Goal: Task Accomplishment & Management: Use online tool/utility

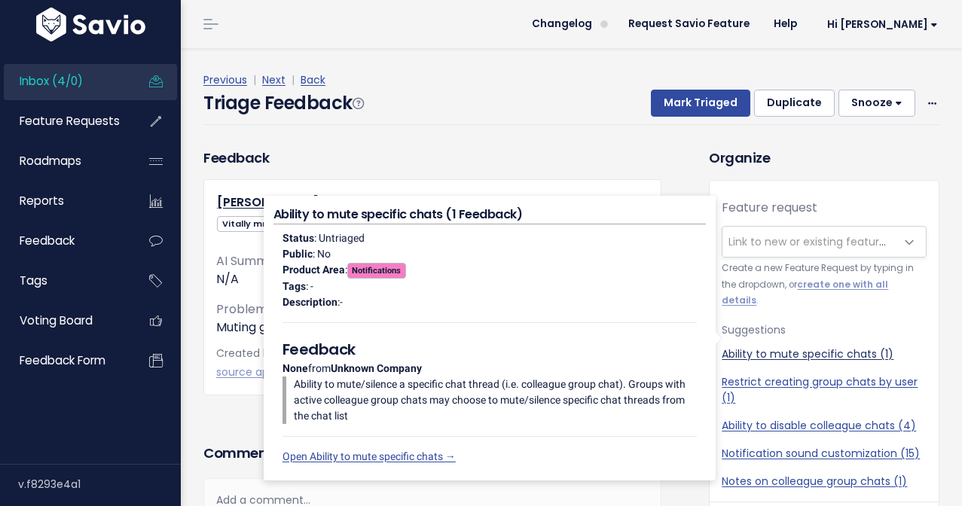
click at [798, 346] on link "Ability to mute specific chats (1)" at bounding box center [823, 354] width 205 height 16
select select "48083"
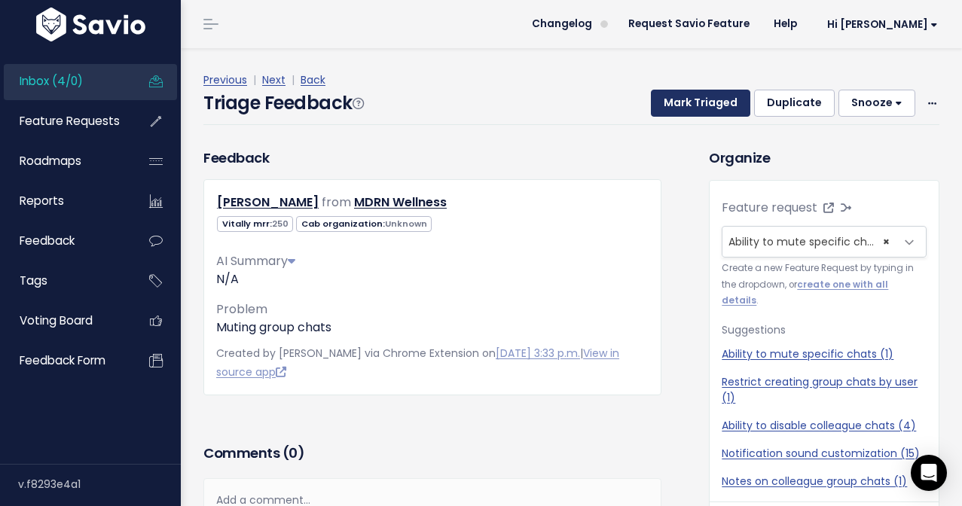
click at [717, 104] on button "Mark Triaged" at bounding box center [700, 103] width 99 height 27
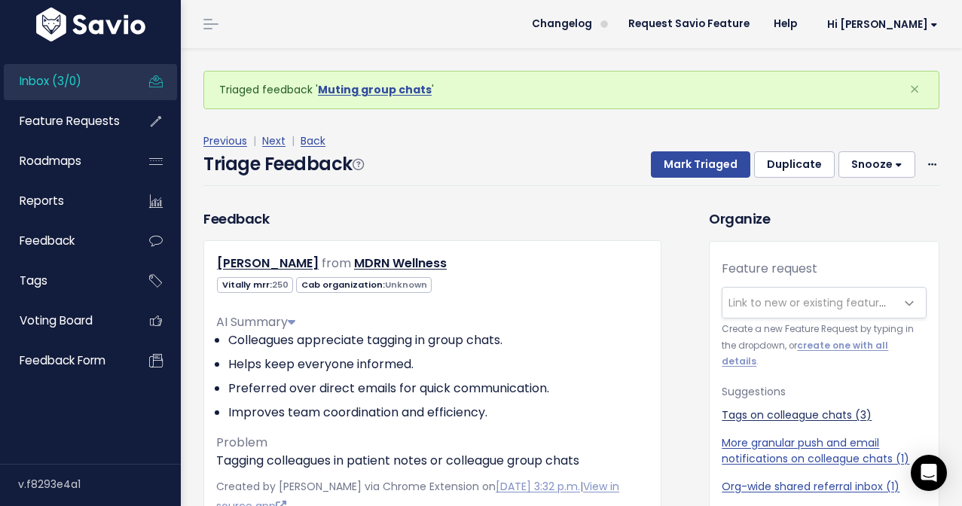
click at [786, 407] on link "Tags on colleague chats (3)" at bounding box center [823, 415] width 205 height 16
select select "48011"
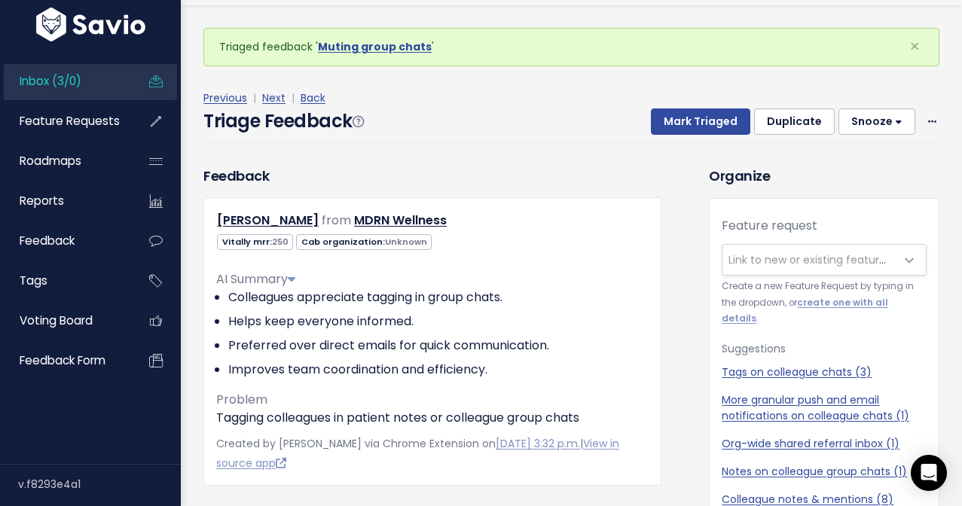
scroll to position [50, 0]
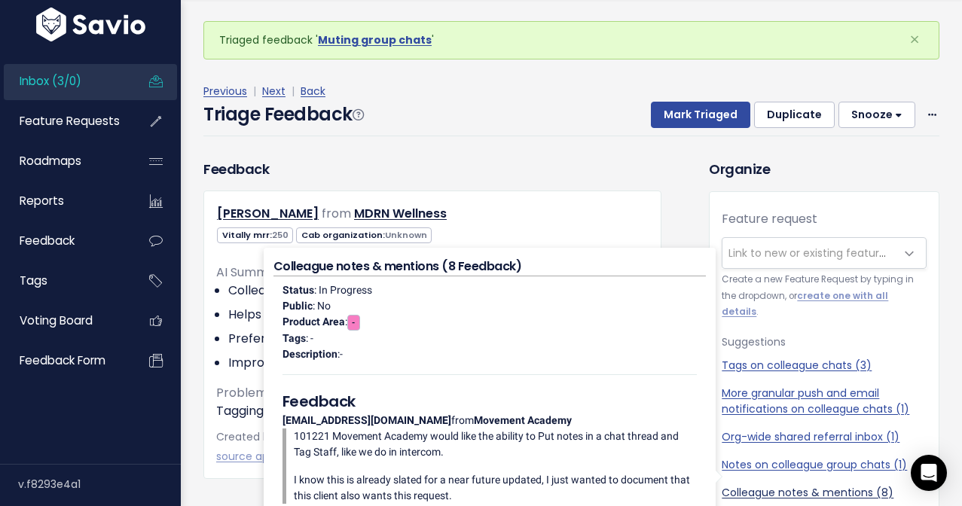
click at [826, 485] on link "Colleague notes & mentions (8)" at bounding box center [823, 493] width 205 height 16
select select "56351"
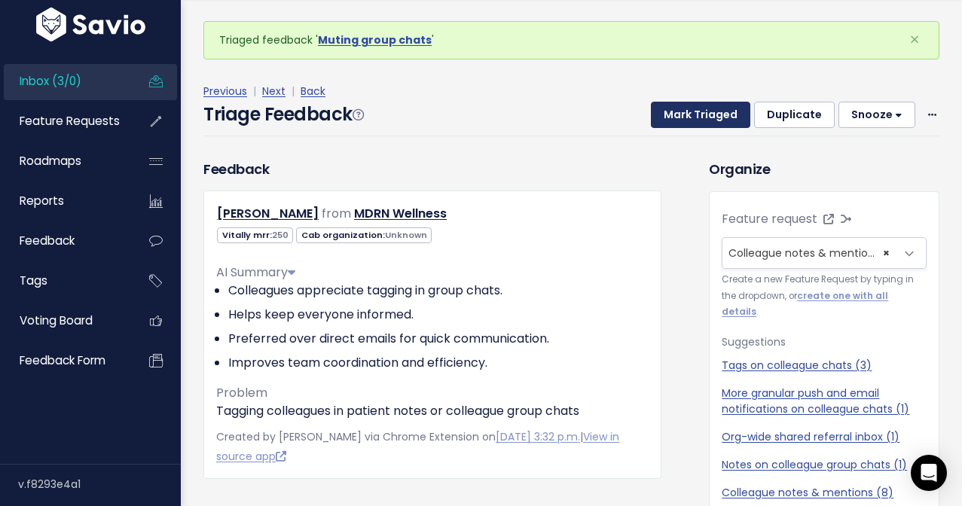
click at [725, 117] on button "Mark Triaged" at bounding box center [700, 115] width 99 height 27
